Goal: Check status: Check status

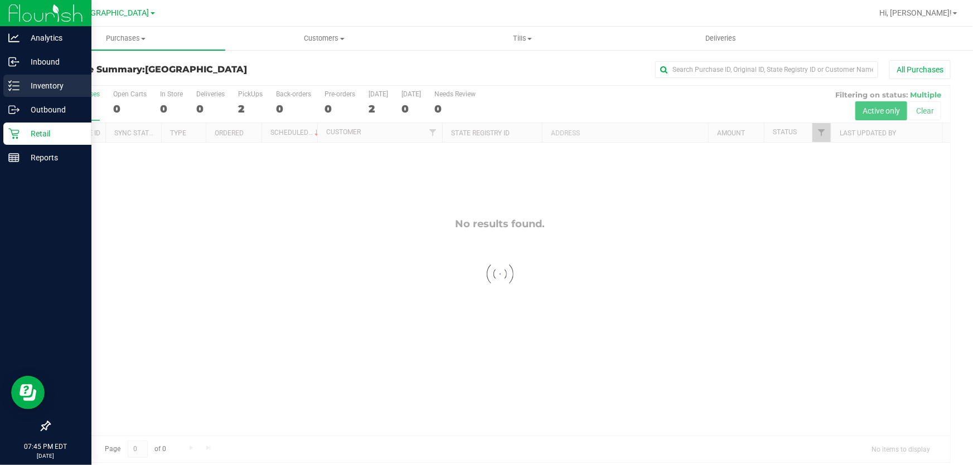
click at [33, 79] on p "Inventory" at bounding box center [53, 85] width 67 height 13
click at [28, 88] on p "Inventory" at bounding box center [53, 85] width 67 height 13
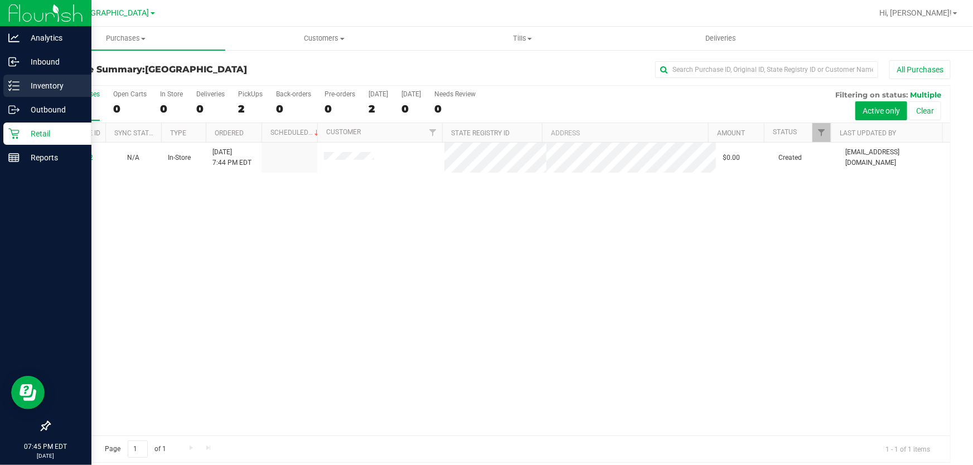
click at [58, 82] on p "Inventory" at bounding box center [53, 85] width 67 height 13
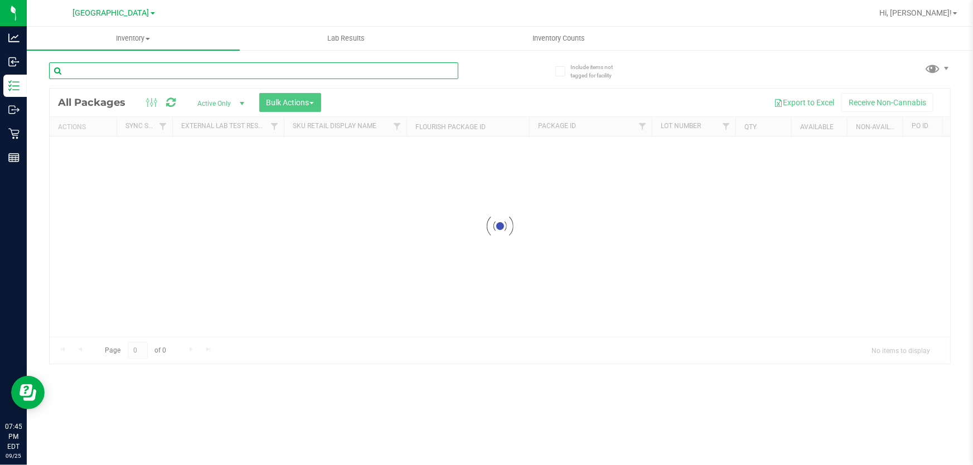
click at [111, 74] on input "text" at bounding box center [253, 70] width 409 height 17
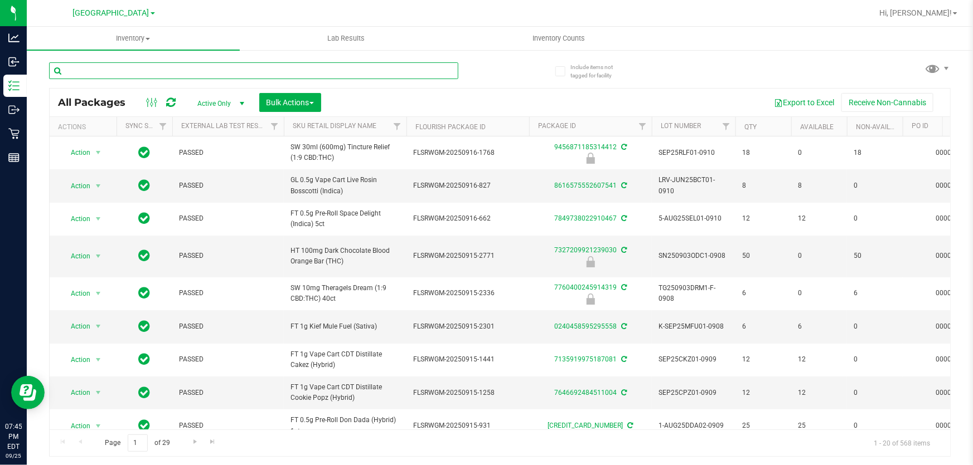
click at [113, 72] on input "text" at bounding box center [253, 70] width 409 height 17
type input "6593699870684904"
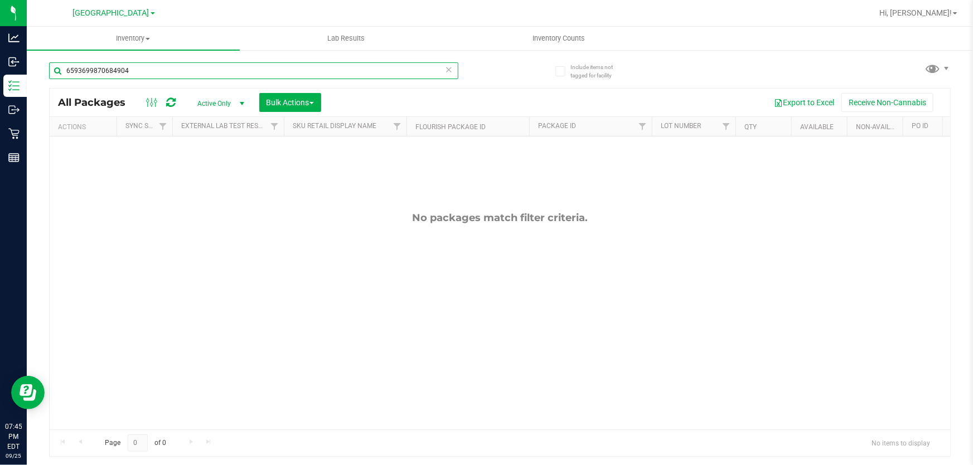
click at [113, 72] on input "6593699870684904" at bounding box center [253, 70] width 409 height 17
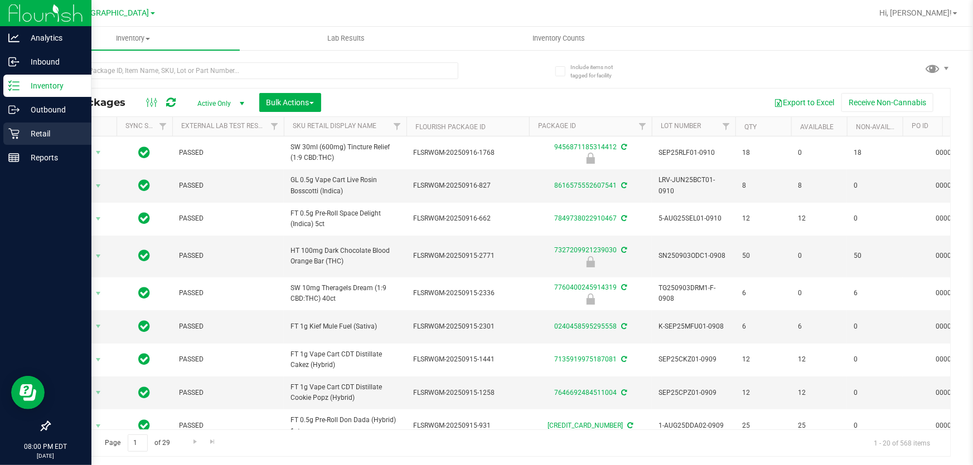
click at [17, 130] on icon at bounding box center [13, 134] width 11 height 11
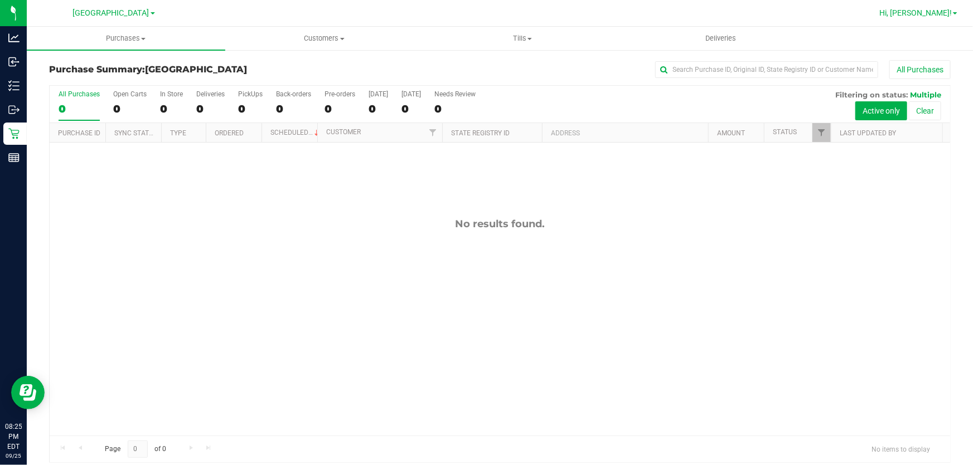
click at [929, 16] on span "Hi, [PERSON_NAME]!" at bounding box center [915, 12] width 72 height 9
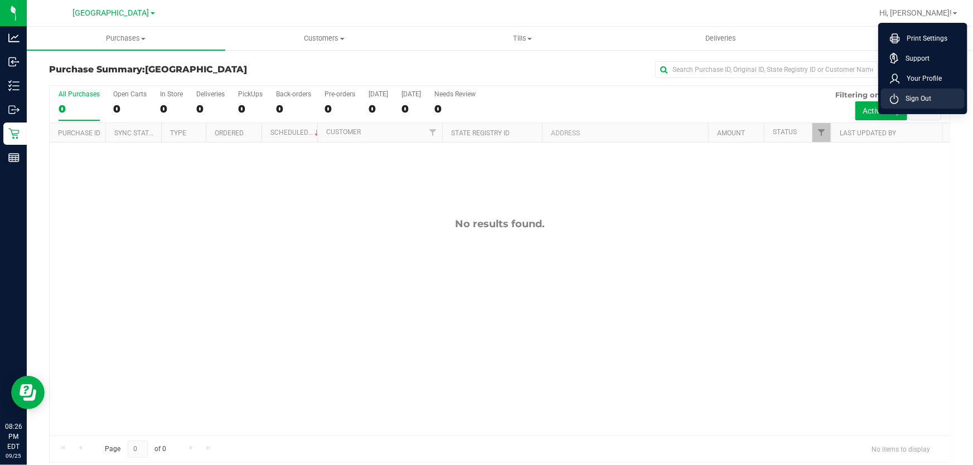
click at [916, 99] on span "Sign Out" at bounding box center [915, 98] width 32 height 11
